Goal: Information Seeking & Learning: Learn about a topic

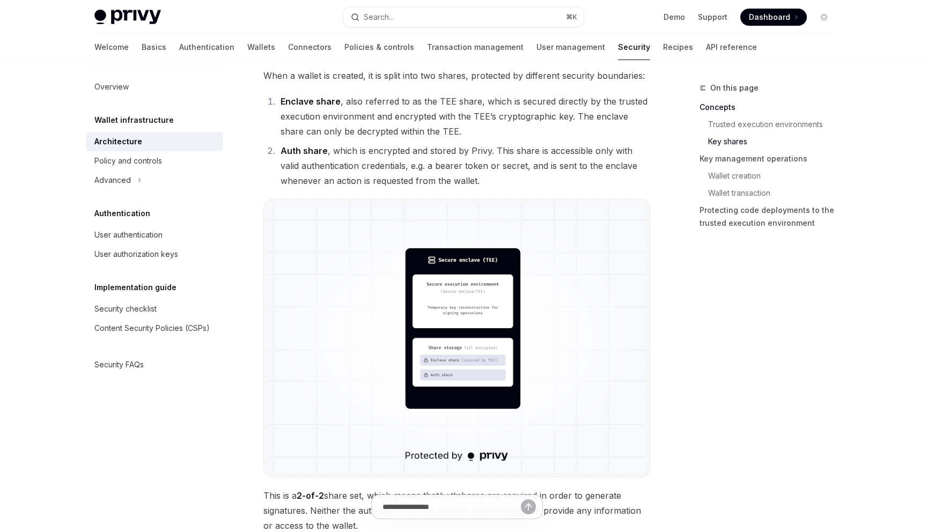
scroll to position [749, 0]
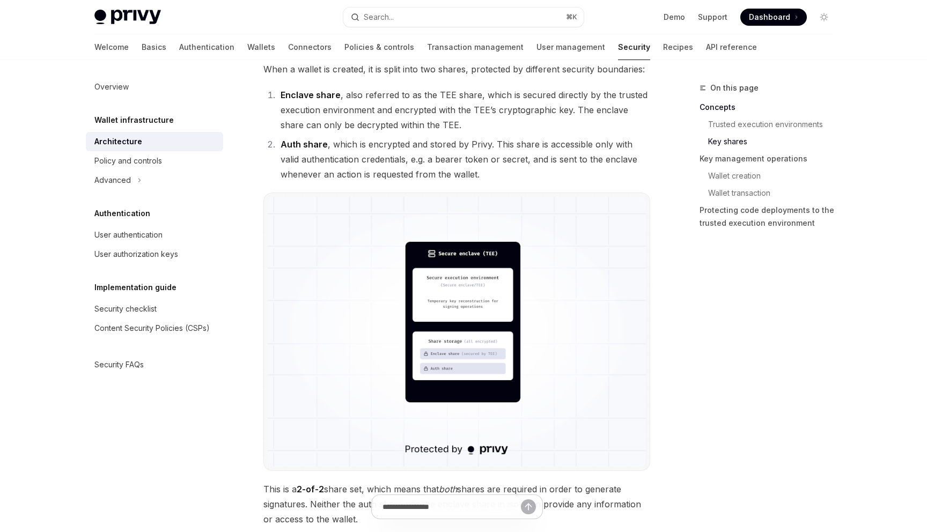
click at [492, 282] on img at bounding box center [457, 332] width 378 height 270
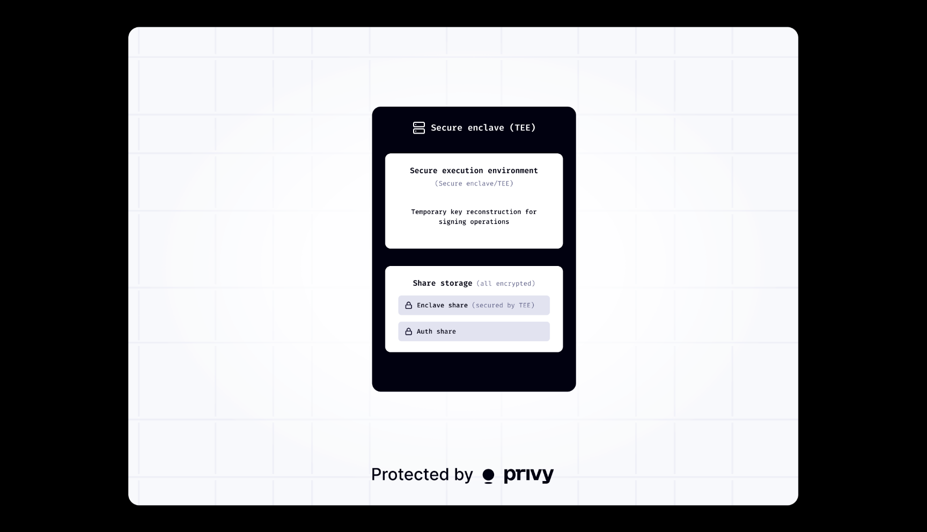
click at [780, 110] on img at bounding box center [463, 266] width 670 height 479
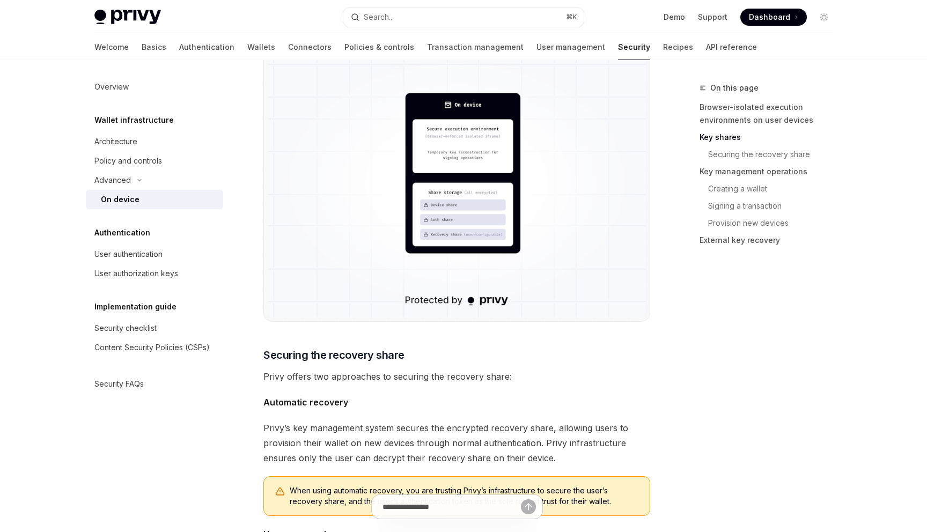
scroll to position [1068, 0]
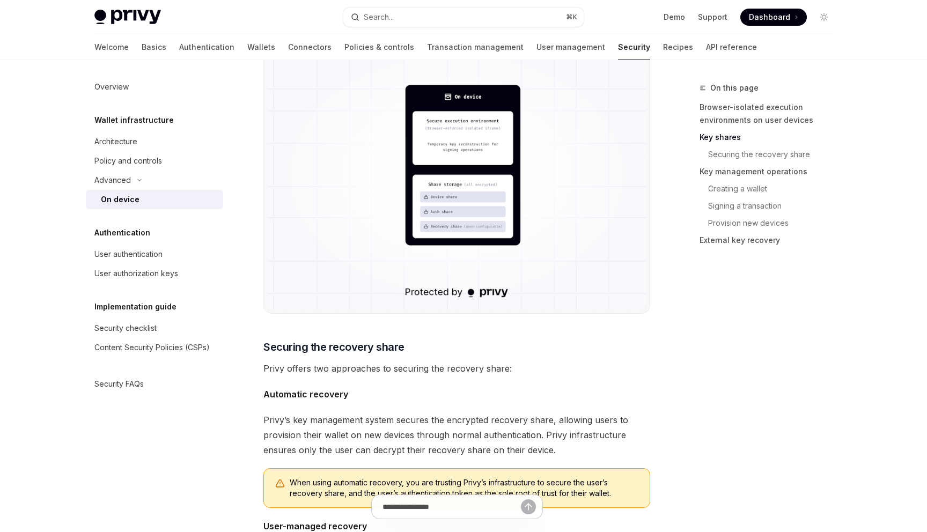
click at [435, 194] on img at bounding box center [457, 175] width 378 height 270
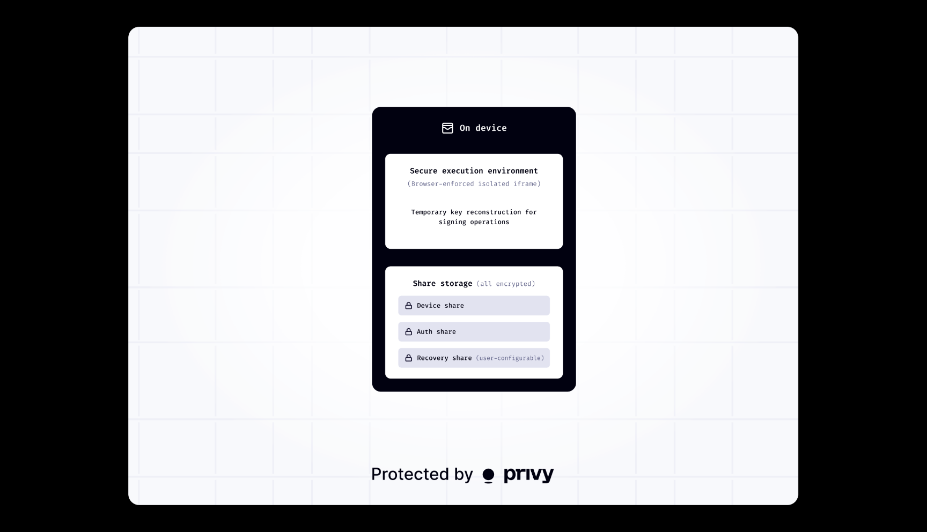
click at [496, 37] on img at bounding box center [463, 266] width 670 height 479
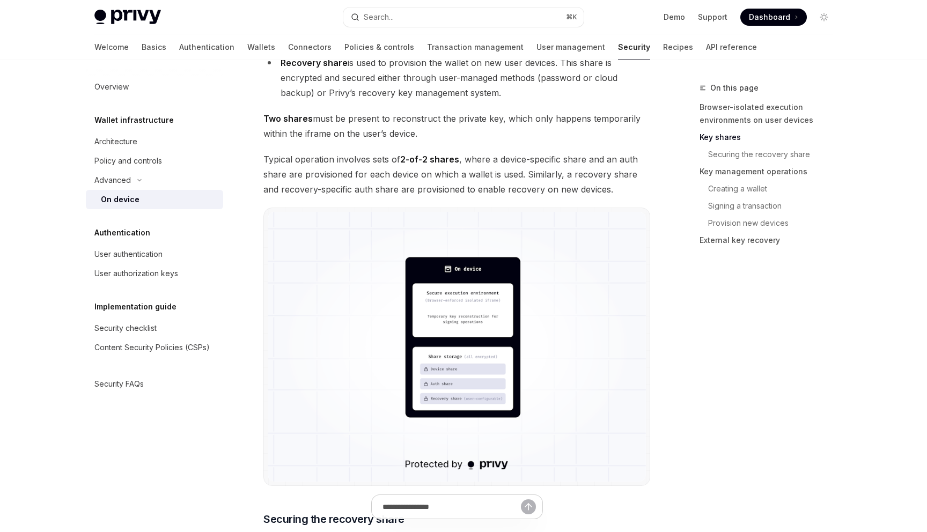
scroll to position [889, 0]
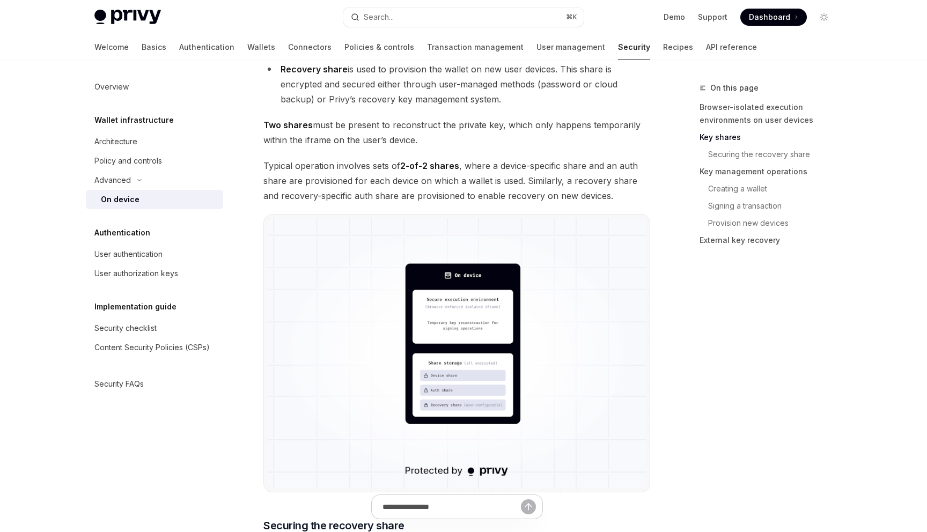
click at [468, 287] on img at bounding box center [457, 353] width 378 height 270
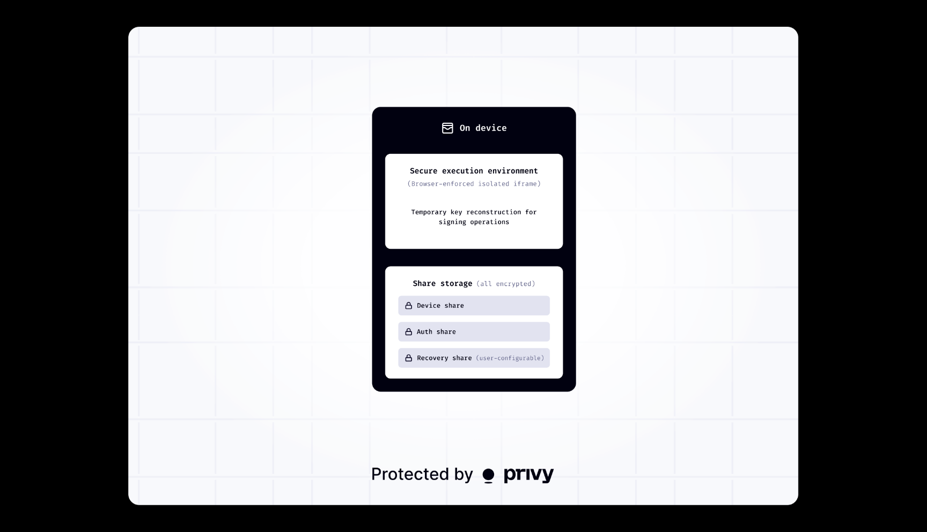
click at [837, 100] on div at bounding box center [463, 266] width 927 height 532
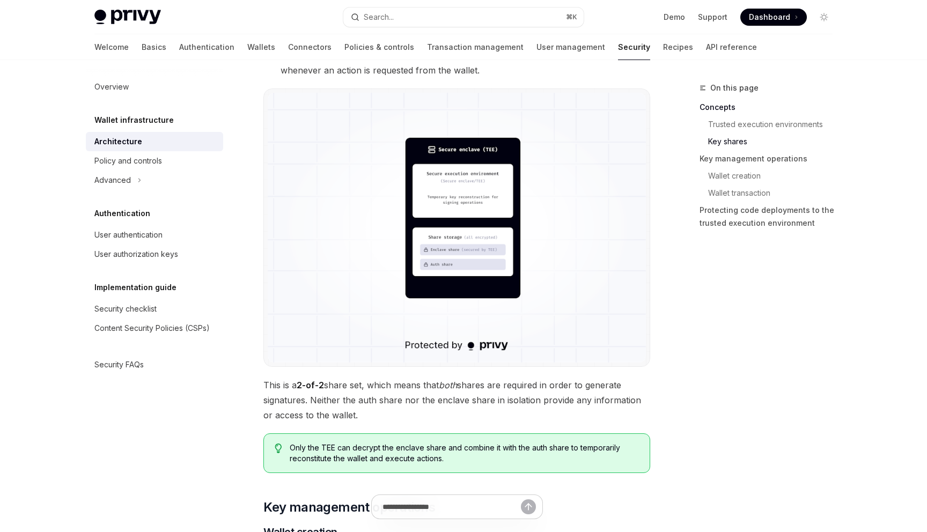
scroll to position [788, 0]
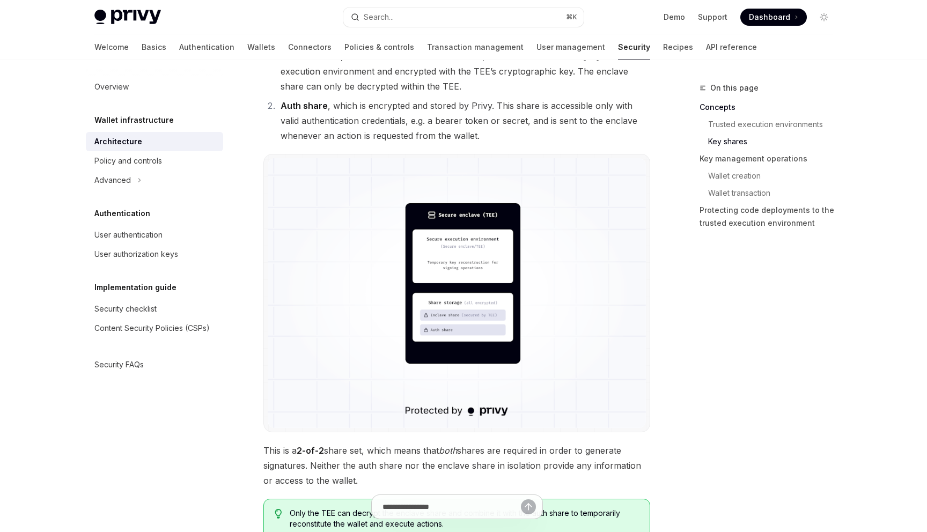
click at [442, 243] on img at bounding box center [457, 293] width 378 height 270
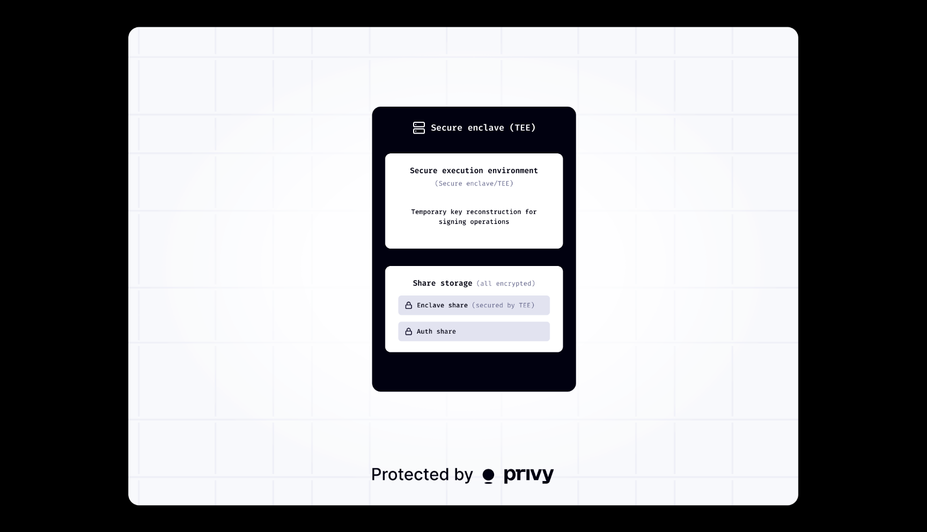
click at [862, 76] on div at bounding box center [463, 266] width 927 height 532
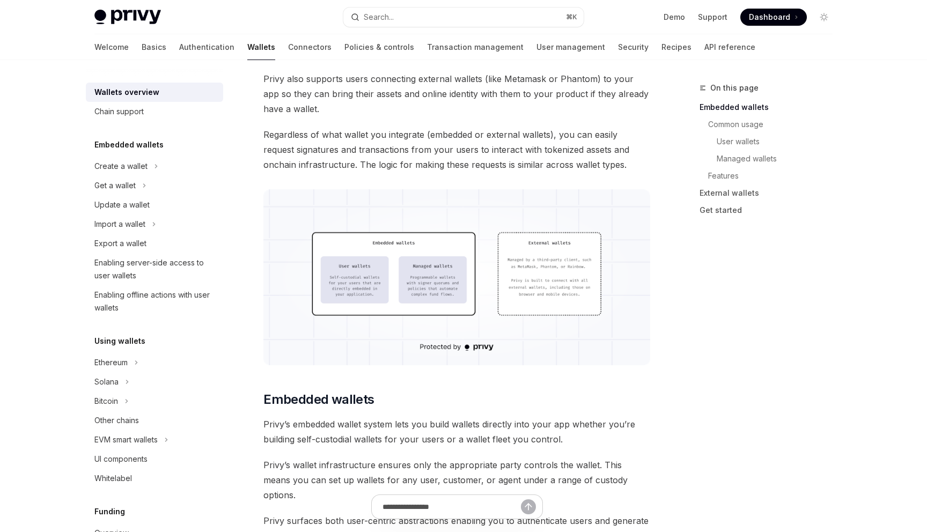
click at [444, 287] on img at bounding box center [456, 277] width 387 height 176
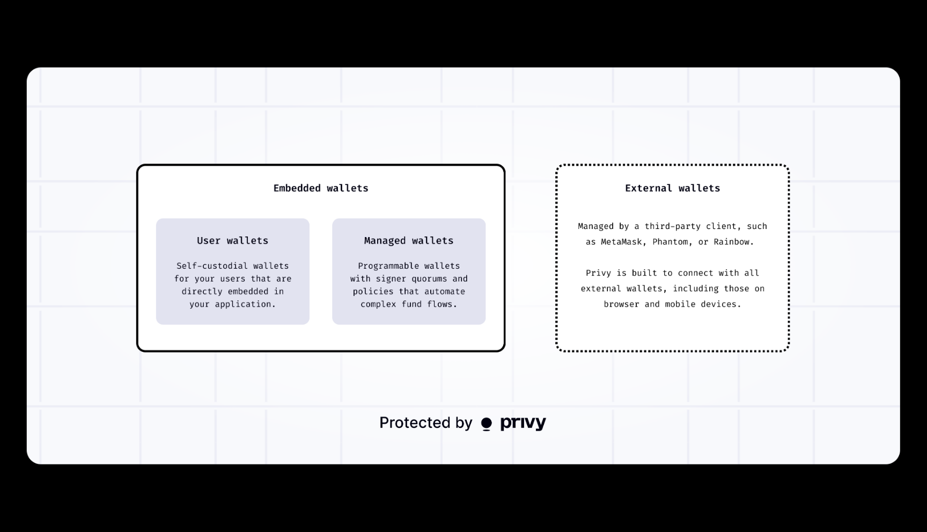
click at [838, 36] on div at bounding box center [463, 266] width 927 height 532
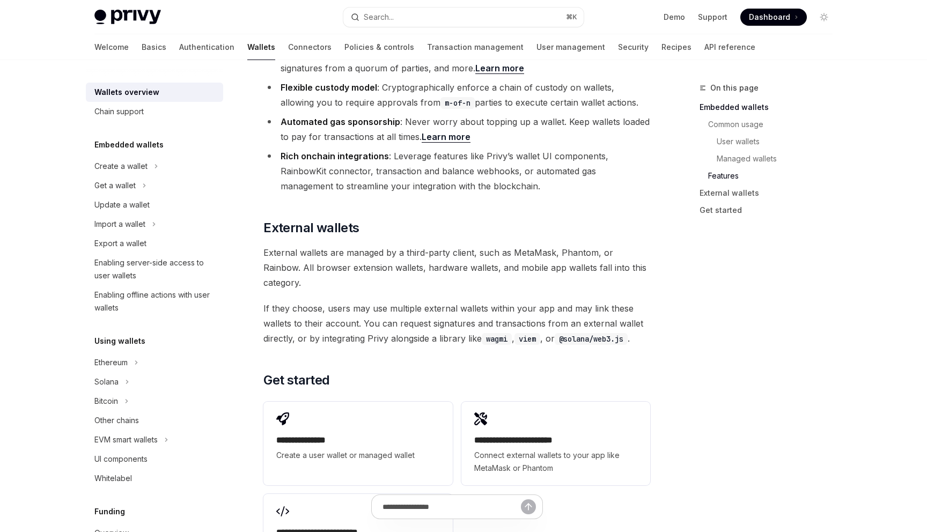
scroll to position [1618, 0]
